Goal: Information Seeking & Learning: Learn about a topic

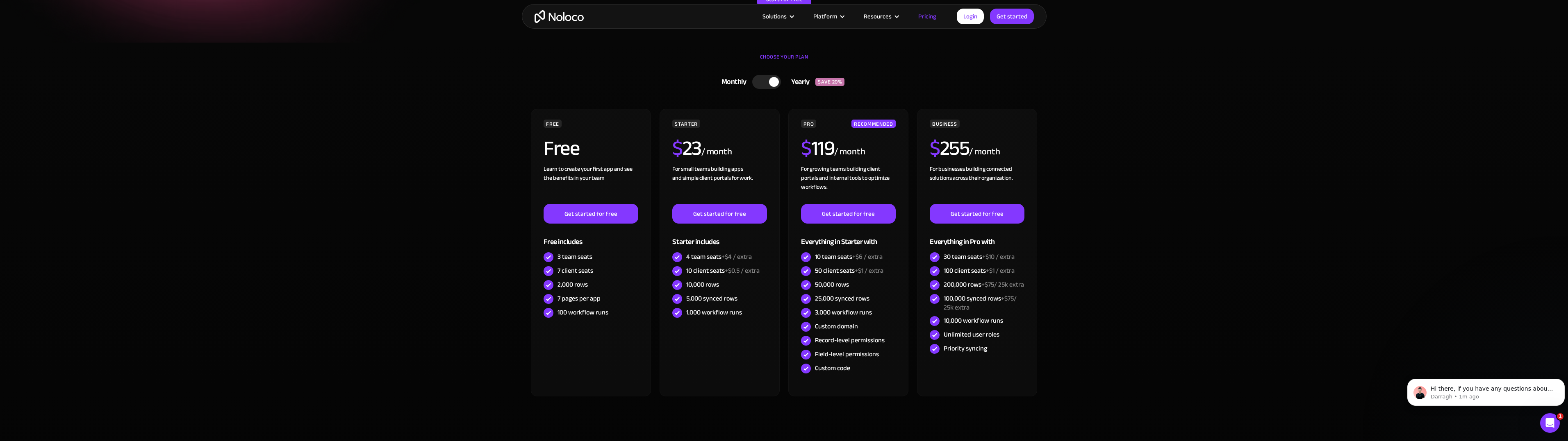
click at [755, 82] on div at bounding box center [766, 82] width 29 height 14
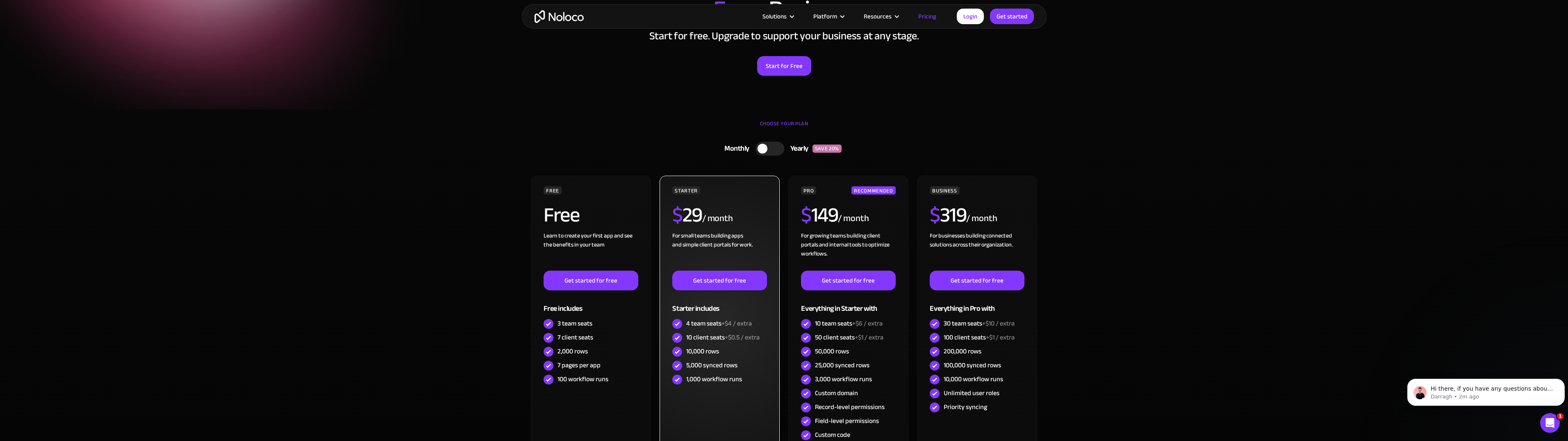
scroll to position [82, 0]
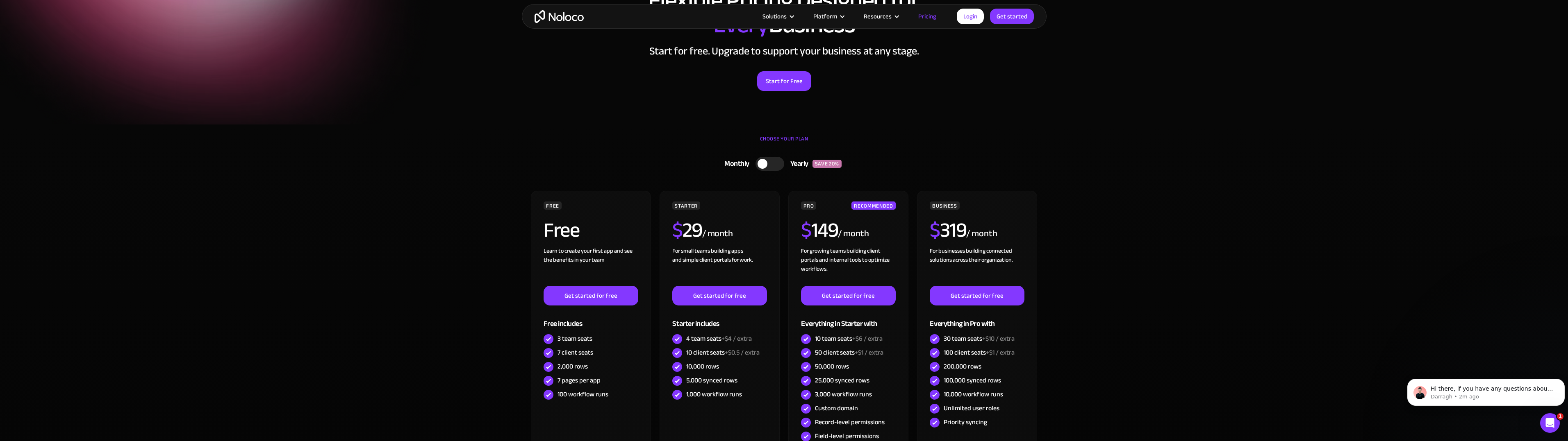
click at [572, 16] on img "home" at bounding box center [559, 16] width 49 height 13
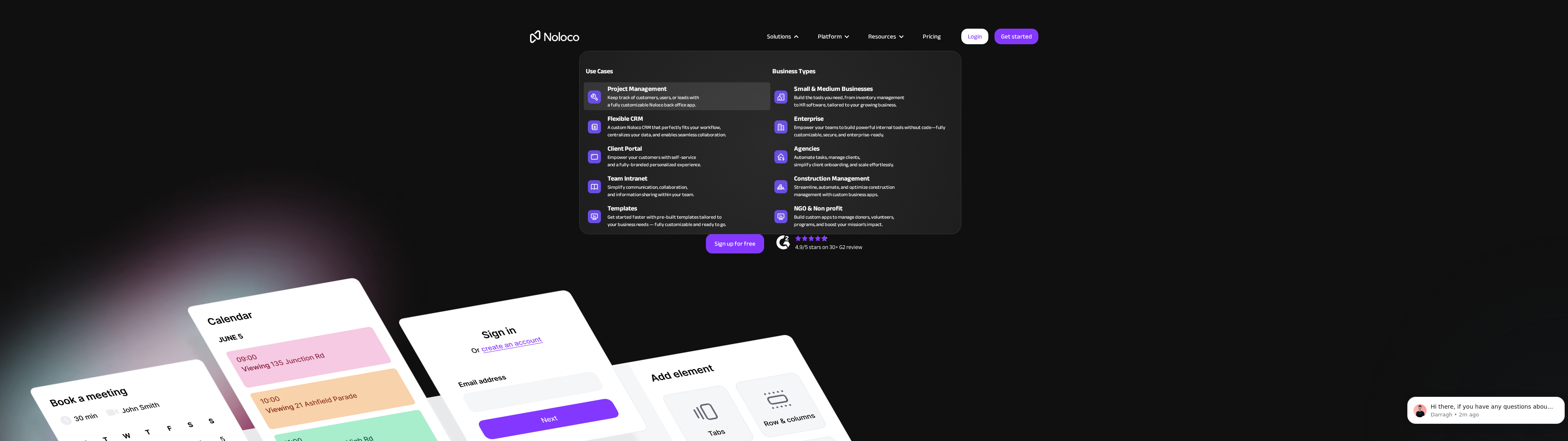
click at [637, 94] on div "Keep track of customers, users, or leads with a fully customizable Noloco back …" at bounding box center [653, 101] width 91 height 15
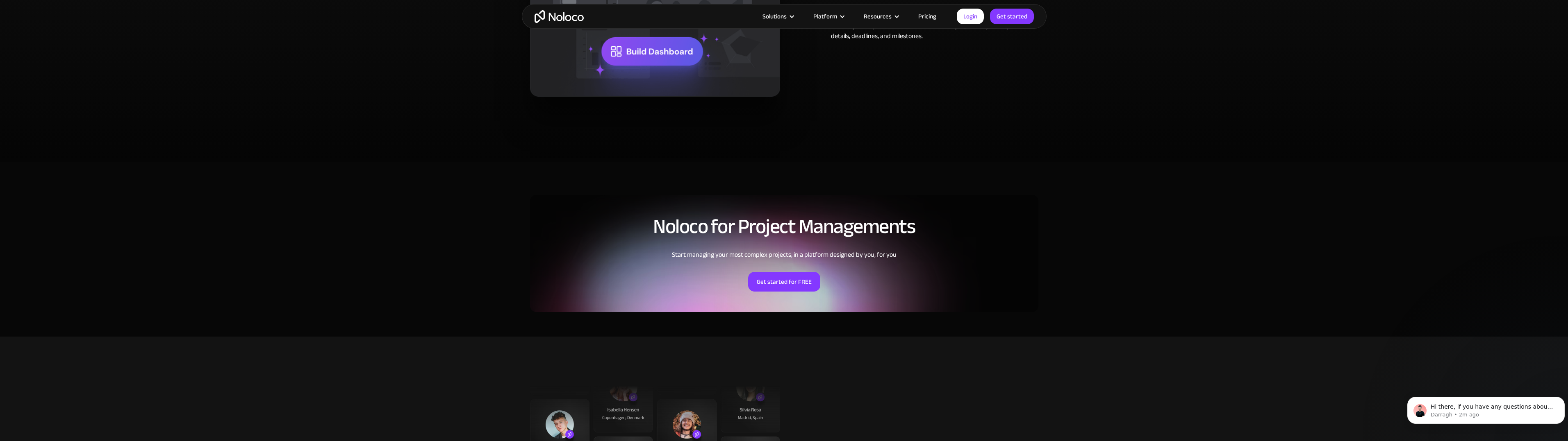
scroll to position [1721, 0]
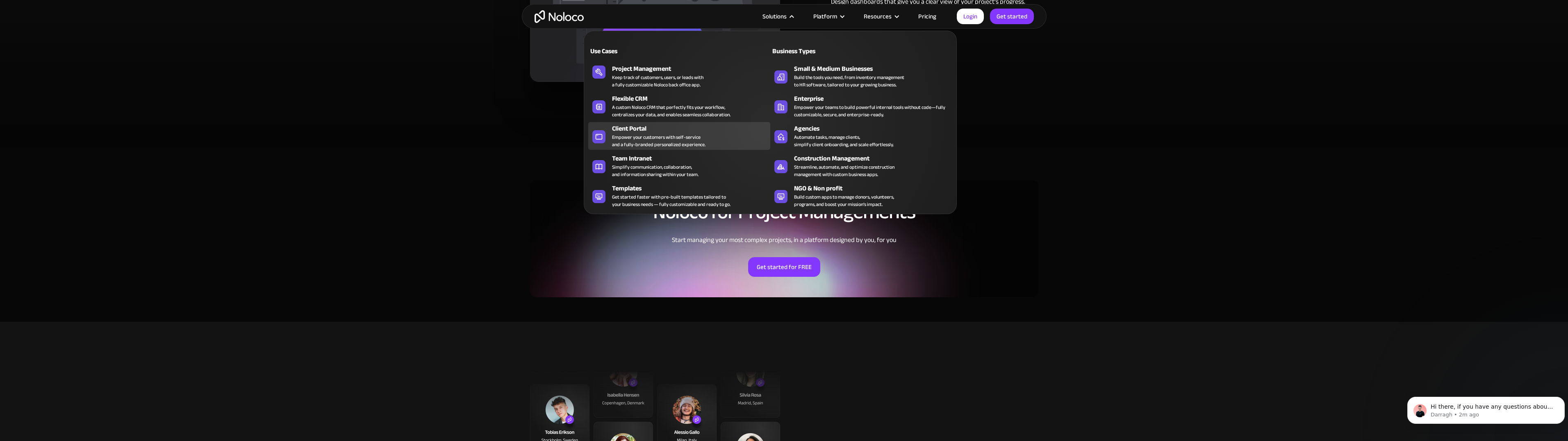
click at [632, 134] on div "Empower your customers with self-service and a fully-branded personalized exper…" at bounding box center [659, 141] width 94 height 15
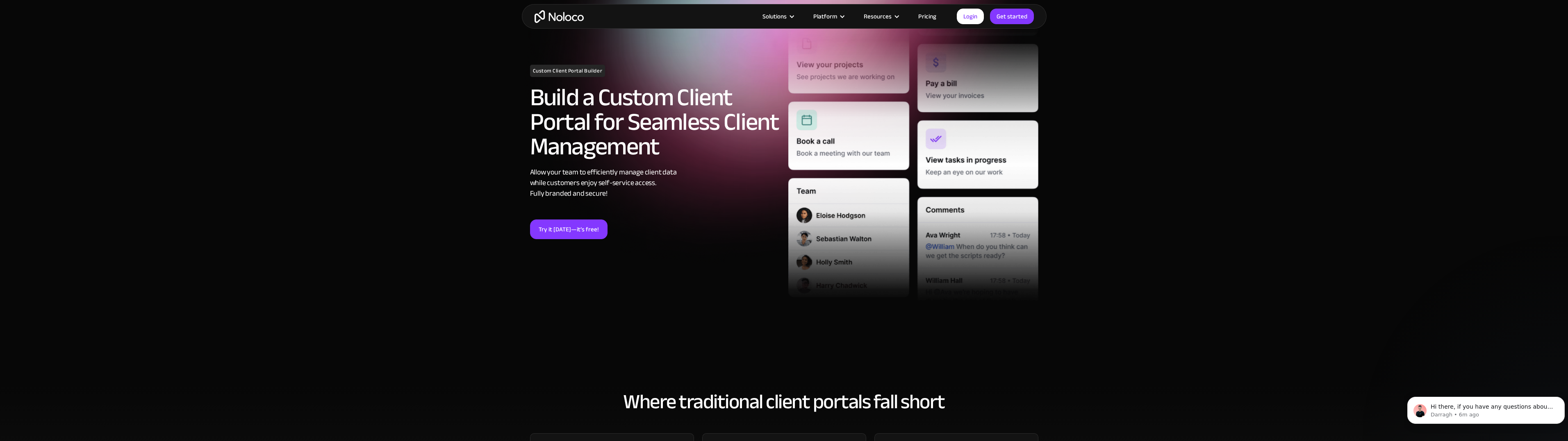
scroll to position [41, 0]
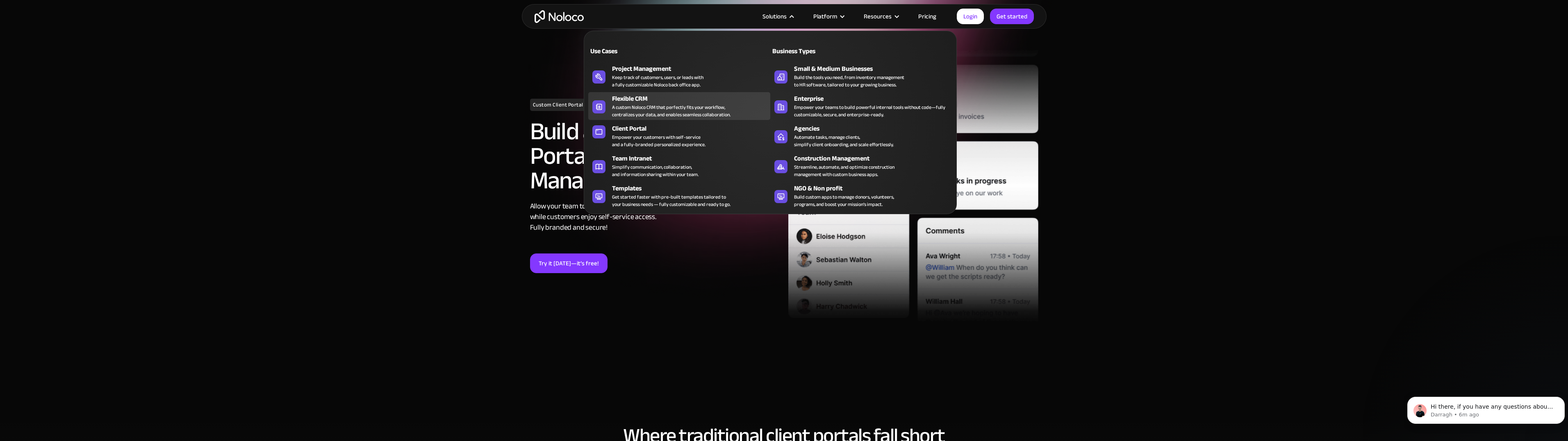
click at [646, 108] on div "A custom Noloco CRM that perfectly fits your workflow, centralizes your data, a…" at bounding box center [671, 111] width 119 height 15
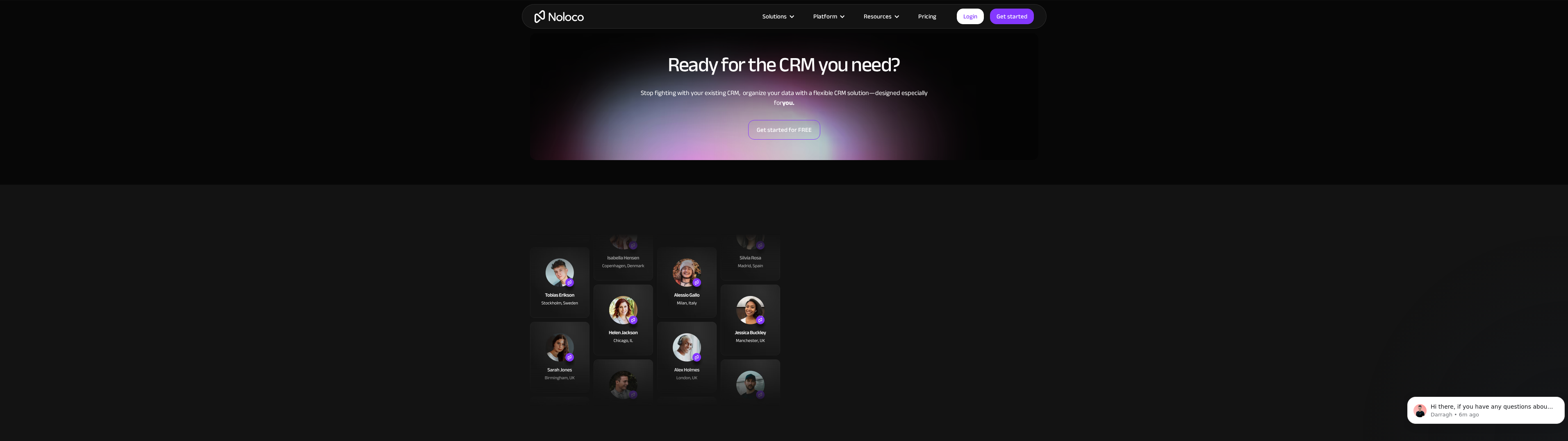
scroll to position [1557, 0]
